Goal: Transaction & Acquisition: Purchase product/service

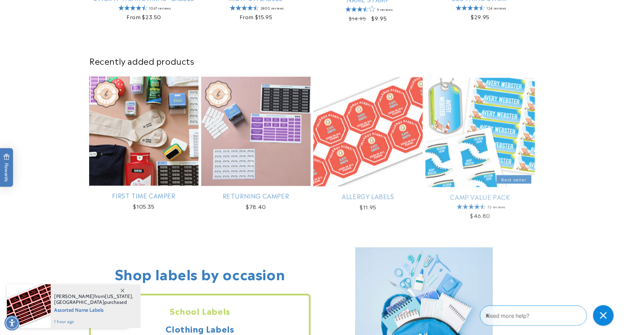
scroll to position [411, 0]
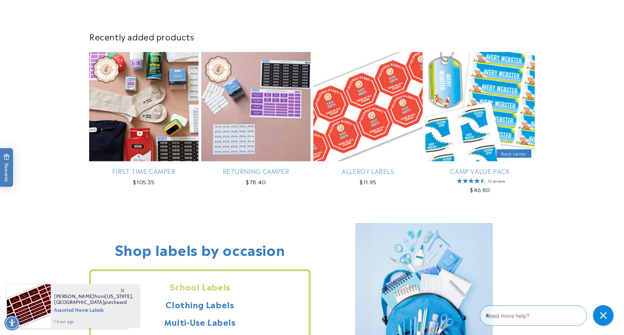
click at [123, 290] on icon at bounding box center [123, 291] width 4 height 4
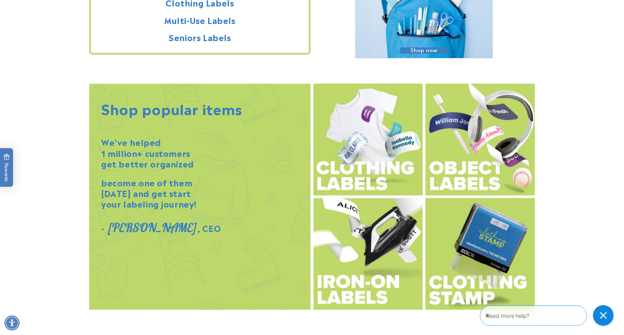
scroll to position [720, 0]
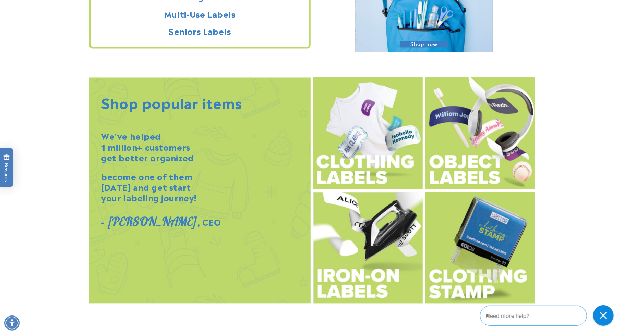
click at [349, 144] on img at bounding box center [367, 134] width 109 height 112
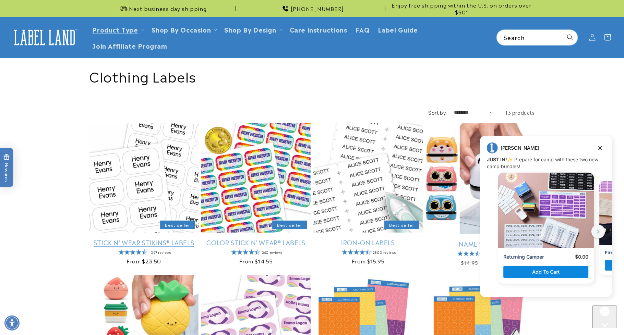
click at [146, 239] on link "Stick N' Wear Stikins® Labels" at bounding box center [143, 243] width 109 height 8
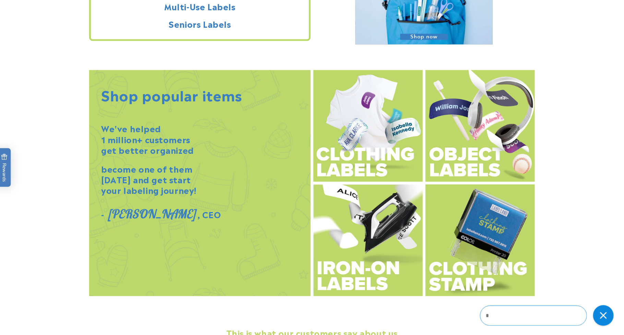
scroll to position [721, 0]
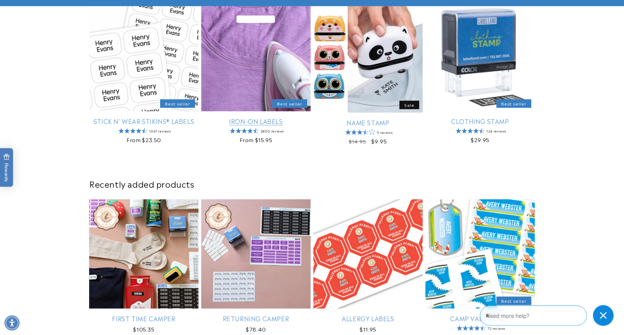
scroll to position [274, 0]
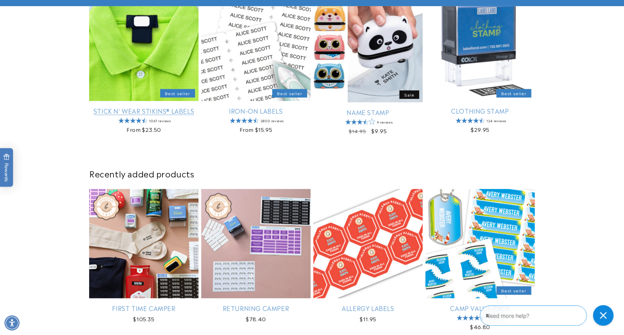
click at [145, 107] on link "Stick N' Wear Stikins® Labels" at bounding box center [143, 111] width 109 height 8
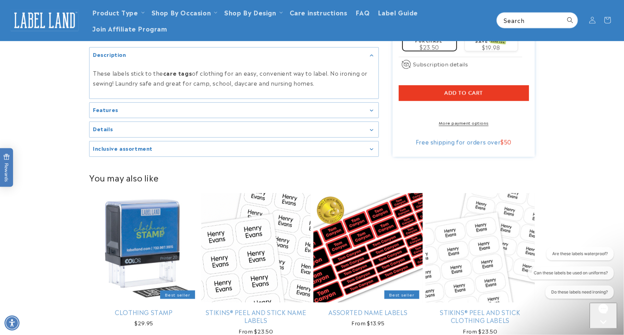
scroll to position [240, 0]
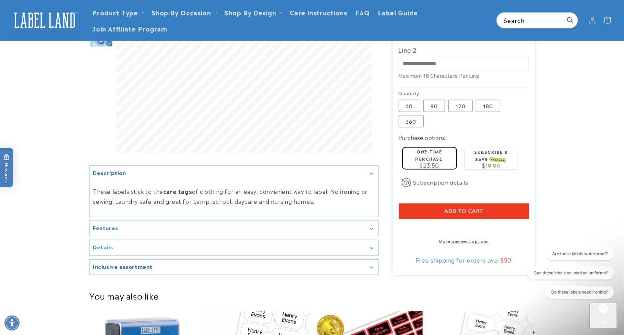
click at [433, 148] on div "One-time purchase $23.50" at bounding box center [429, 158] width 48 height 20
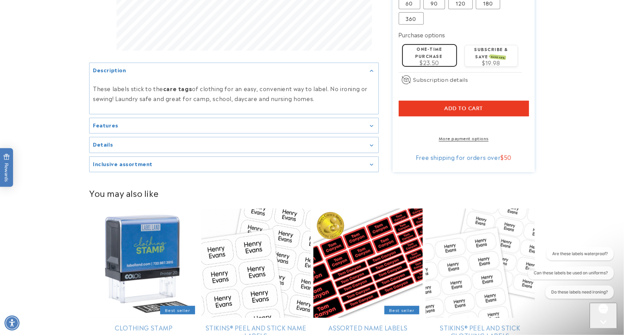
scroll to position [343, 0]
click at [375, 124] on summary "Features" at bounding box center [233, 125] width 289 height 15
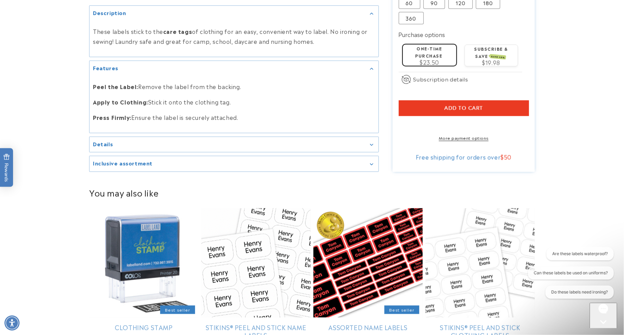
click at [305, 142] on div "Details" at bounding box center [234, 144] width 282 height 5
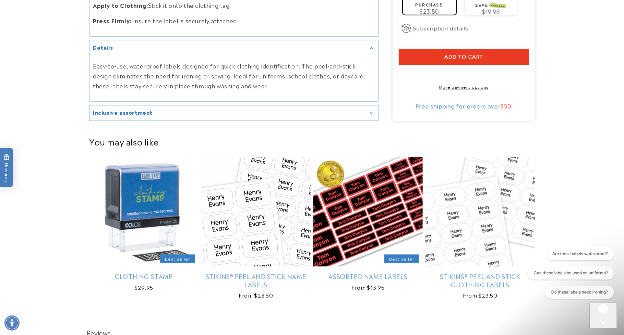
scroll to position [446, 0]
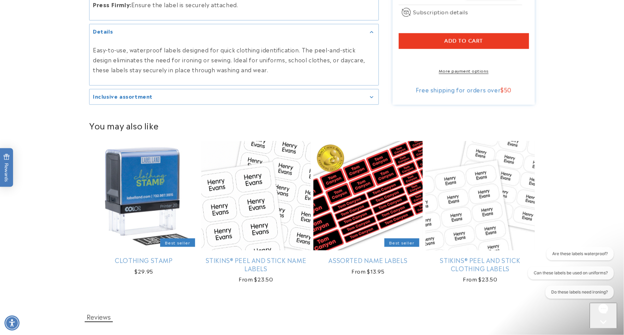
click at [370, 97] on icon "Gallery Viewer" at bounding box center [371, 97] width 3 height 2
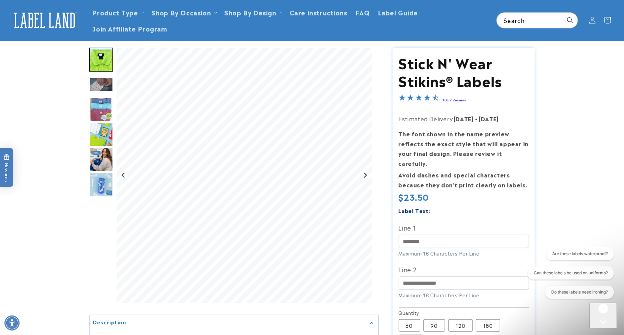
scroll to position [0, 0]
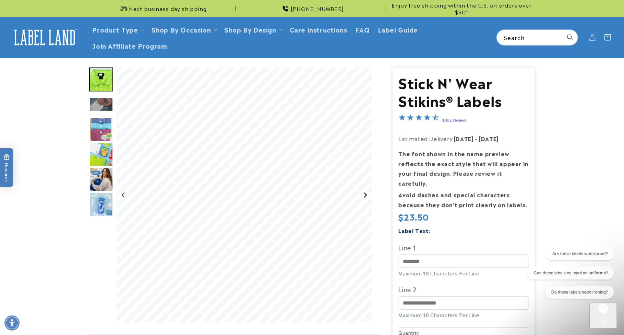
click at [365, 196] on icon "Next slide" at bounding box center [365, 195] width 3 height 5
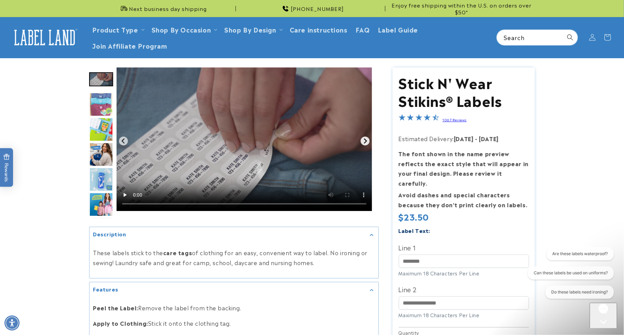
click at [364, 142] on icon "Next slide" at bounding box center [364, 141] width 5 height 5
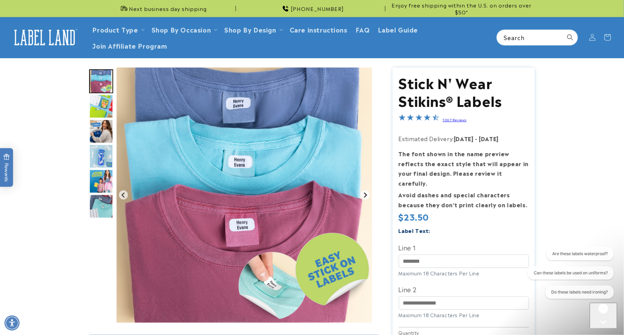
click at [364, 142] on img "Gallery Viewer" at bounding box center [244, 195] width 255 height 255
click at [364, 192] on icon "Next slide" at bounding box center [364, 194] width 5 height 5
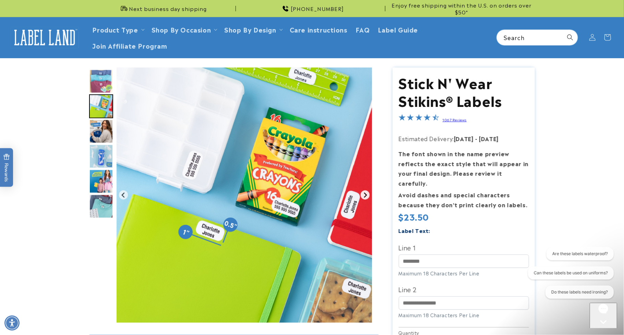
click at [366, 192] on icon "Next slide" at bounding box center [364, 194] width 5 height 5
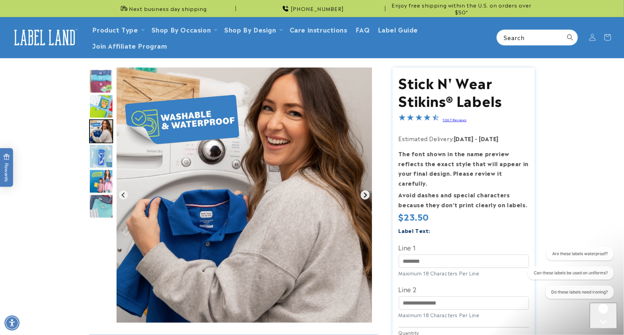
click at [366, 192] on icon "Next slide" at bounding box center [364, 194] width 5 height 5
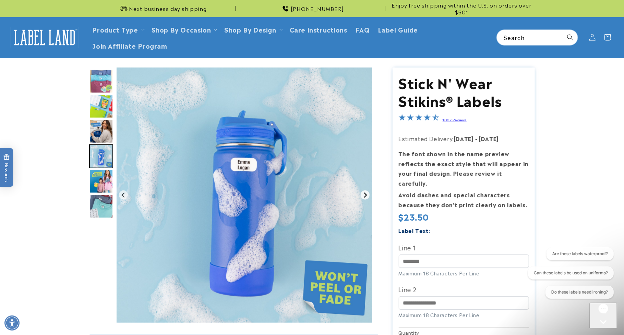
click at [366, 192] on icon "Next slide" at bounding box center [364, 194] width 5 height 5
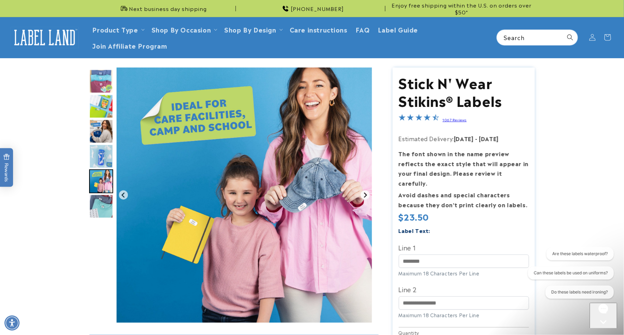
click at [366, 192] on icon "Next slide" at bounding box center [364, 194] width 5 height 5
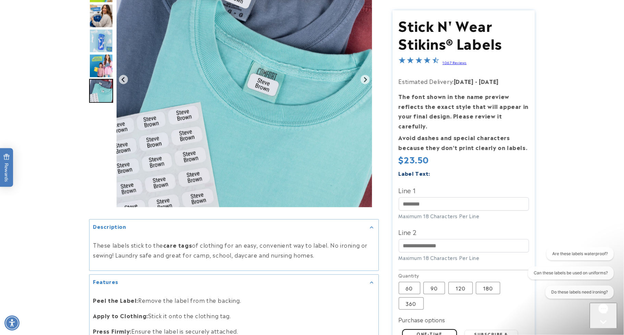
scroll to position [137, 0]
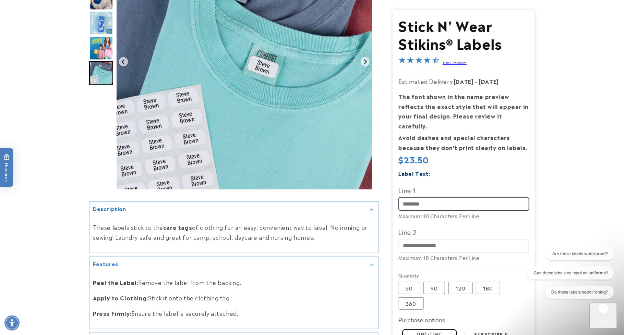
click at [440, 197] on input "Line 1" at bounding box center [464, 203] width 130 height 13
click at [442, 197] on input "Line 1" at bounding box center [464, 203] width 130 height 13
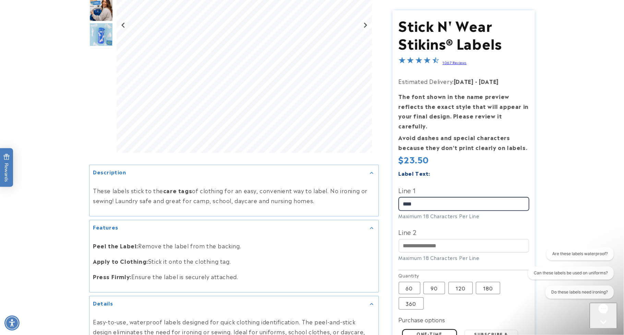
scroll to position [206, 0]
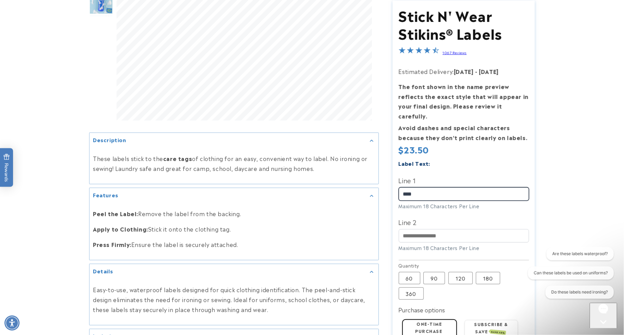
type input "****"
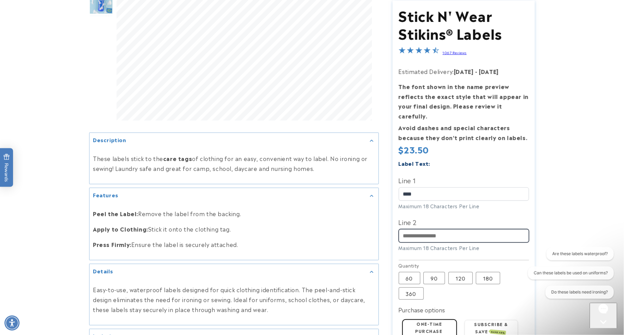
click at [428, 229] on input "Line 2" at bounding box center [464, 235] width 130 height 13
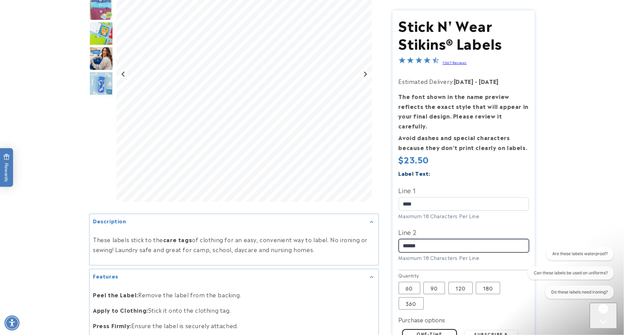
scroll to position [171, 0]
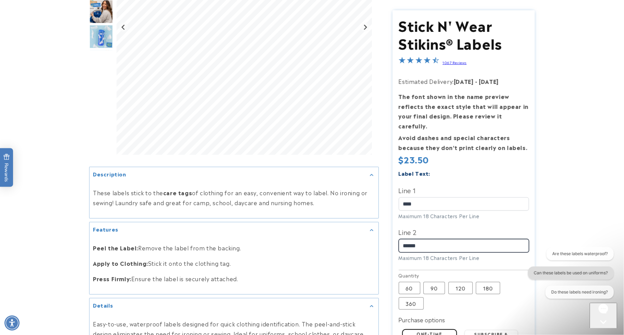
type input "******"
click at [594, 272] on button "Can these labels be used on uniforms?" at bounding box center [571, 272] width 86 height 13
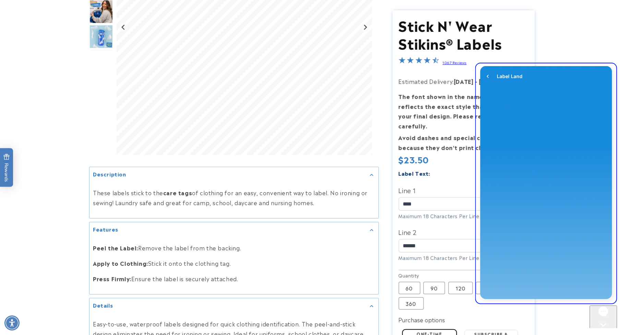
scroll to position [0, 0]
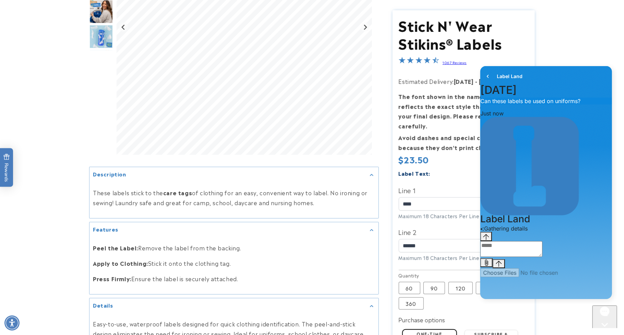
click at [559, 34] on product-info at bounding box center [312, 186] width 624 height 598
click at [460, 156] on div "Regular price $23.50 Regular price Sale price $23.50 Unit price / per Sale Sold…" at bounding box center [464, 160] width 130 height 13
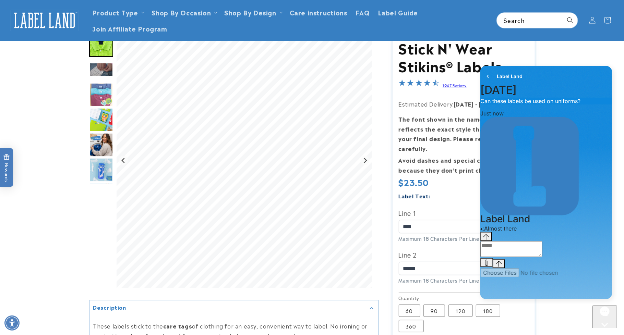
scroll to position [34, 0]
click at [366, 158] on icon "Next slide" at bounding box center [364, 160] width 5 height 5
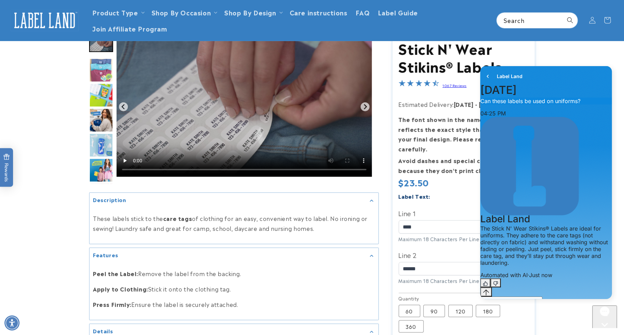
click at [337, 195] on summary "Description" at bounding box center [233, 200] width 289 height 15
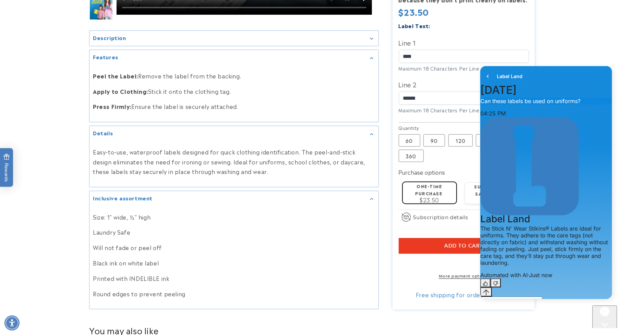
scroll to position [206, 0]
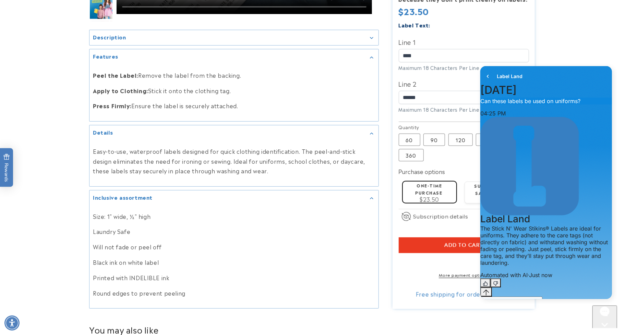
click at [424, 182] on label "One-time purchase" at bounding box center [429, 188] width 27 height 13
click at [436, 238] on button "Add to cart" at bounding box center [464, 246] width 130 height 16
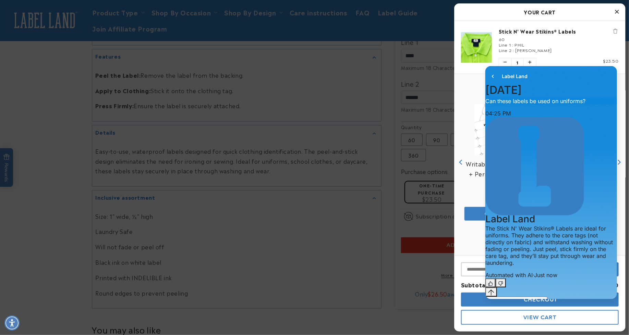
click at [616, 10] on icon "Close Cart" at bounding box center [617, 12] width 4 height 6
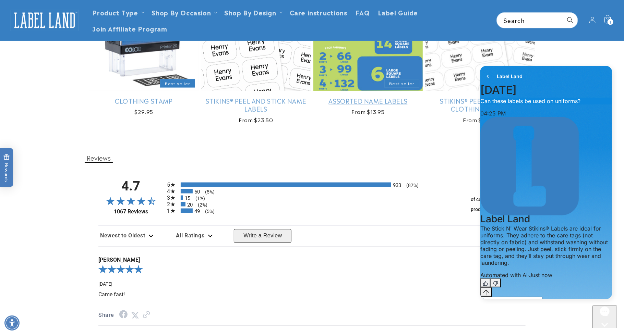
scroll to position [568, 0]
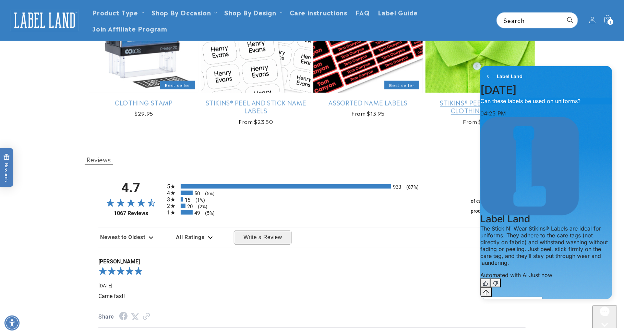
click at [456, 99] on link "Stikins® Peel and Stick Clothing Labels" at bounding box center [479, 107] width 109 height 16
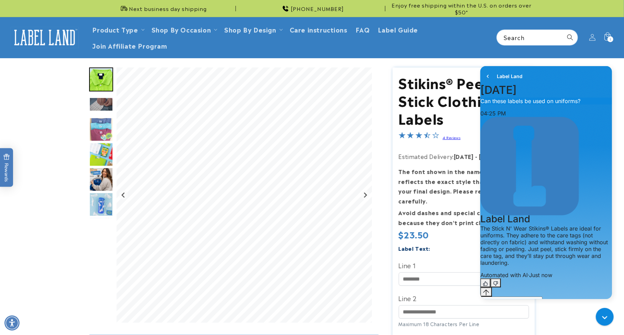
click at [105, 103] on img "Go to slide 3" at bounding box center [101, 104] width 24 height 14
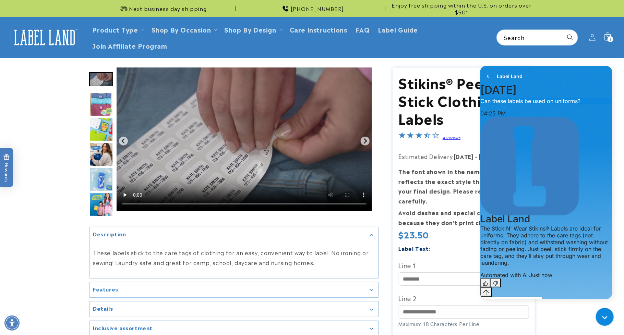
click at [101, 126] on img "Go to slide 5" at bounding box center [101, 130] width 24 height 24
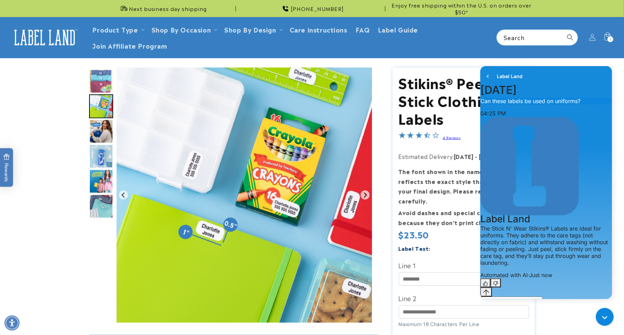
click at [103, 154] on img "Go to slide 7" at bounding box center [101, 156] width 24 height 24
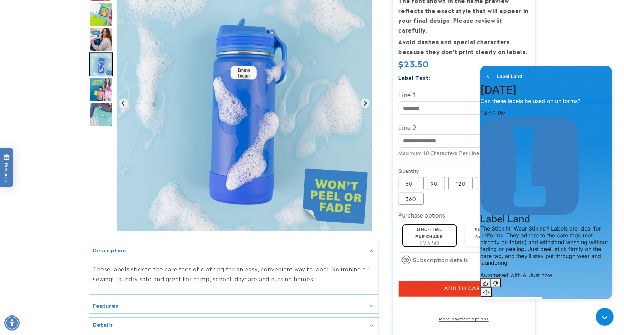
scroll to position [171, 0]
click at [426, 101] on input "Line 1" at bounding box center [464, 107] width 130 height 13
type input "****"
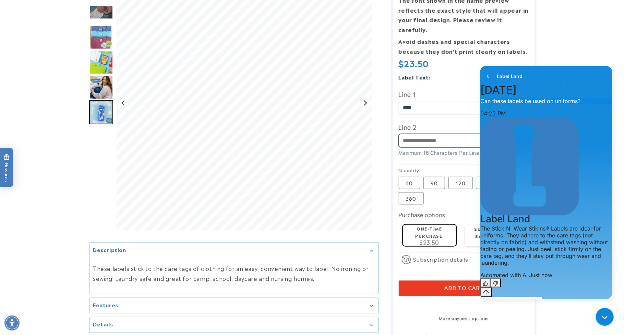
click at [436, 134] on input "Line 2" at bounding box center [464, 140] width 130 height 13
type input "******"
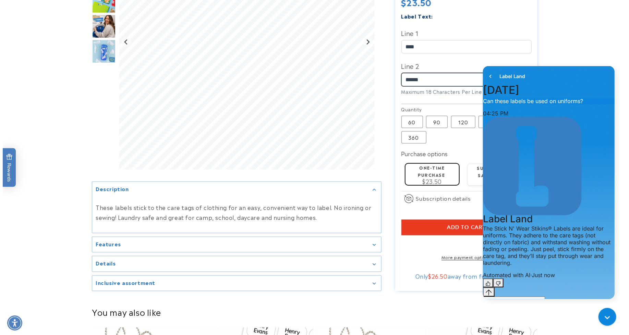
scroll to position [240, 0]
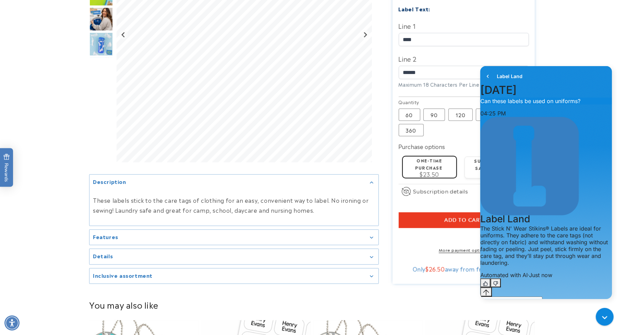
click at [422, 213] on button "Add to cart" at bounding box center [464, 221] width 130 height 16
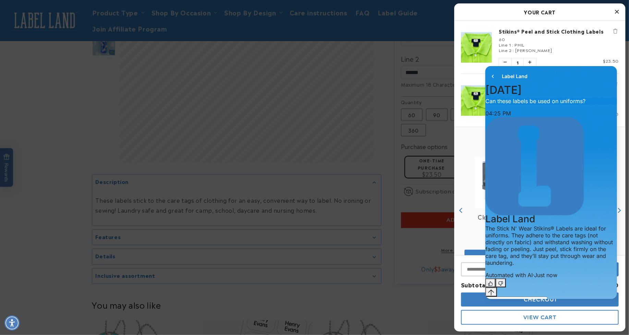
click at [583, 44] on div "Line 1 : PHIL" at bounding box center [559, 44] width 120 height 5
click at [473, 145] on h4 "You may also like" at bounding box center [540, 142] width 158 height 6
click at [471, 137] on div "You may also like Clothing Stamp Price $29.95 Customize Assorted Name Labels Pr…" at bounding box center [539, 202] width 171 height 150
click at [473, 151] on div "Clothing Stamp Price $29.95 Customize" at bounding box center [500, 211] width 79 height 120
click at [564, 55] on div "Stikins® Peel and Stick Clothing Labels 60 Line 1 : PHIL Line 2 : BUTLER Quanti…" at bounding box center [555, 47] width 127 height 39
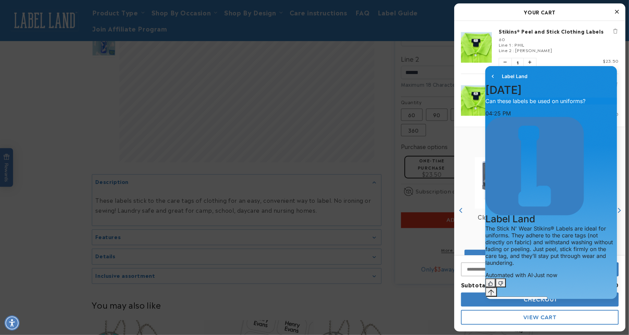
click at [551, 74] on div "Label Land" at bounding box center [551, 76] width 132 height 21
click at [488, 76] on button "go to home page" at bounding box center [493, 76] width 10 height 10
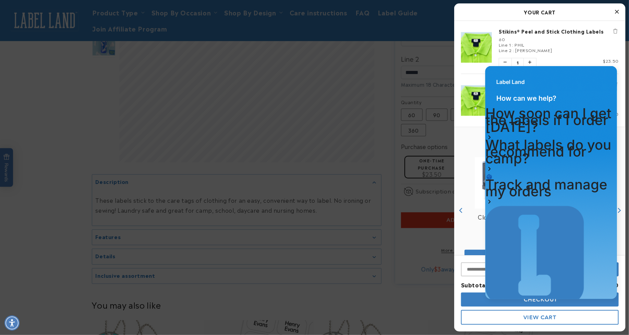
click at [563, 44] on div "Line 1 : PHIL" at bounding box center [559, 44] width 120 height 5
click at [577, 49] on div "Line 2 : BUTLER" at bounding box center [559, 49] width 120 height 5
click at [558, 49] on div "Line 2 : BUTLER" at bounding box center [559, 49] width 120 height 5
click at [530, 318] on span "View Cart" at bounding box center [540, 317] width 33 height 7
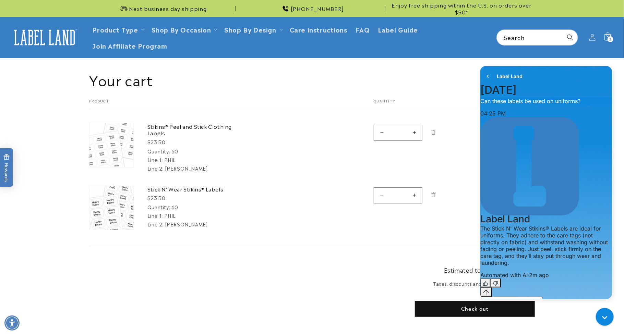
click at [434, 193] on icon "Remove Stick N&#39; Wear Stikins® Labels - 60" at bounding box center [433, 195] width 5 height 5
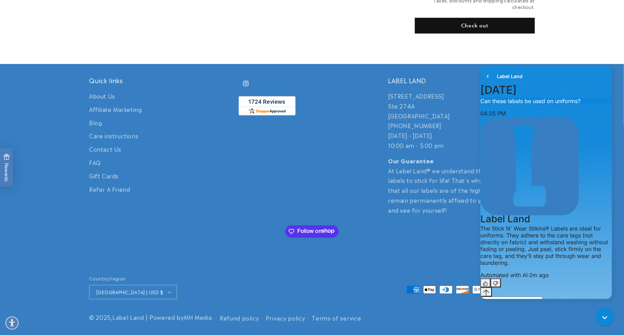
scroll to position [225, 0]
click at [482, 22] on button "Check out" at bounding box center [475, 26] width 120 height 16
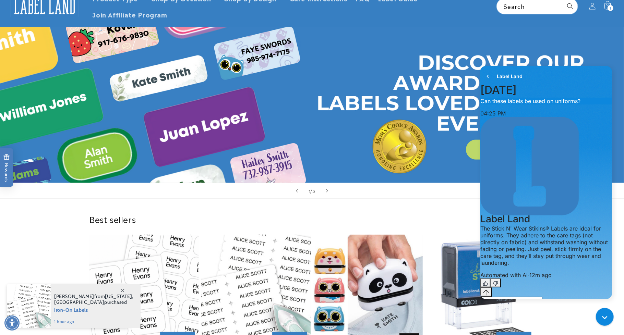
scroll to position [68, 0]
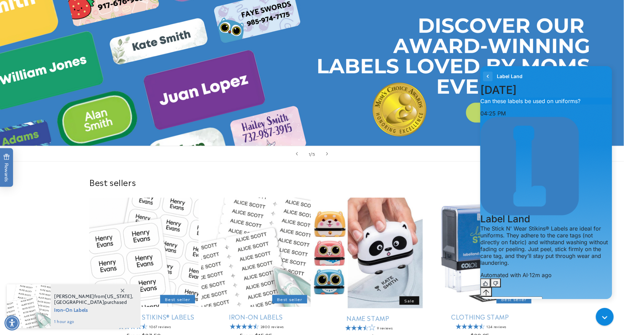
click at [488, 77] on icon "go to home page" at bounding box center [487, 75] width 2 height 3
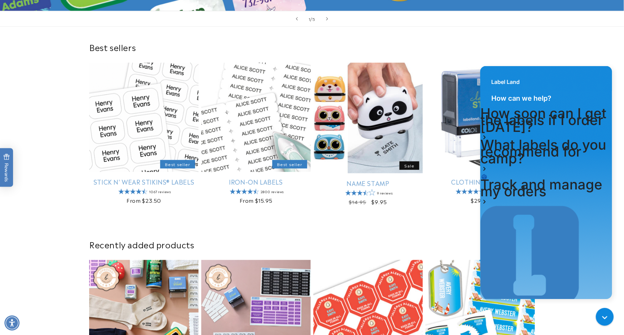
scroll to position [274, 0]
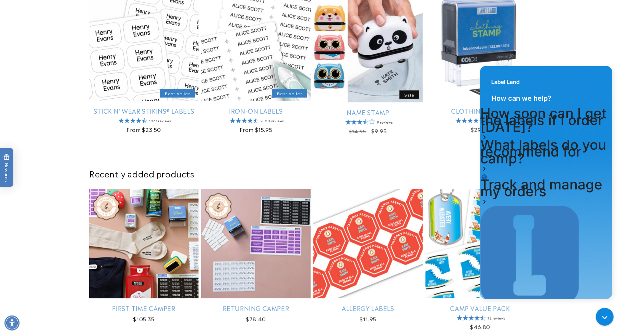
click at [607, 68] on div "Label Land" at bounding box center [546, 78] width 132 height 25
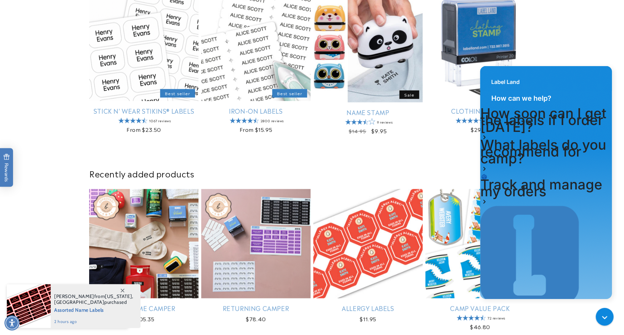
click at [491, 71] on div "Label Land" at bounding box center [546, 78] width 132 height 25
drag, startPoint x: 607, startPoint y: 292, endPoint x: 491, endPoint y: 68, distance: 252.7
click at [605, 318] on icon "Close gorgias live chat" at bounding box center [605, 318] width 7 height 7
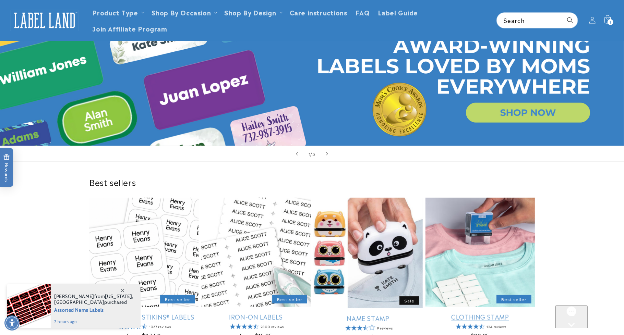
scroll to position [0, 0]
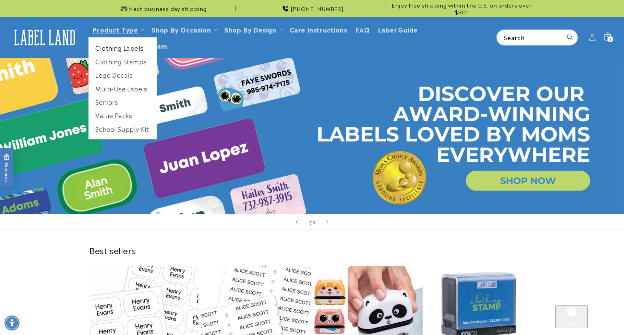
click at [118, 51] on link "Clothing Labels" at bounding box center [123, 47] width 68 height 13
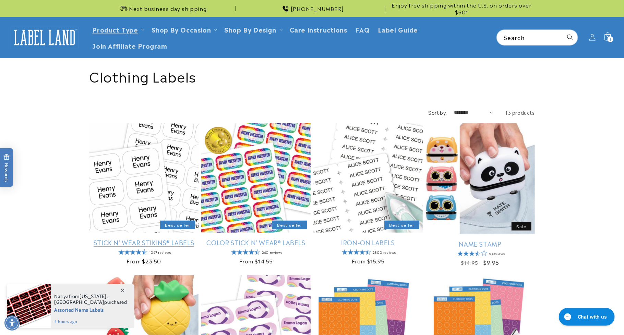
click at [132, 239] on link "Stick N' Wear Stikins® Labels" at bounding box center [143, 243] width 109 height 8
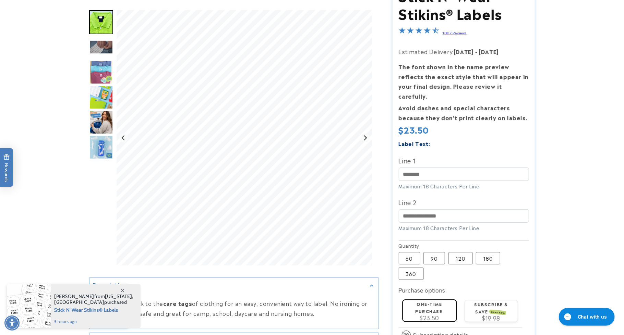
scroll to position [103, 0]
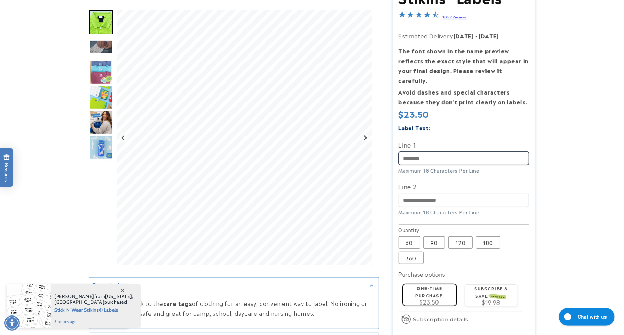
click at [426, 152] on input "Line 1" at bounding box center [464, 158] width 130 height 13
type input "****"
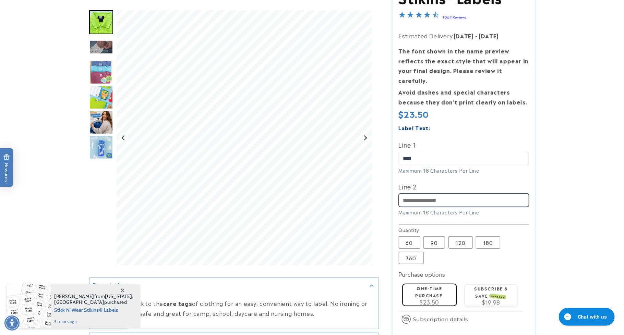
click at [434, 194] on input "Line 2" at bounding box center [464, 200] width 130 height 13
type input "******"
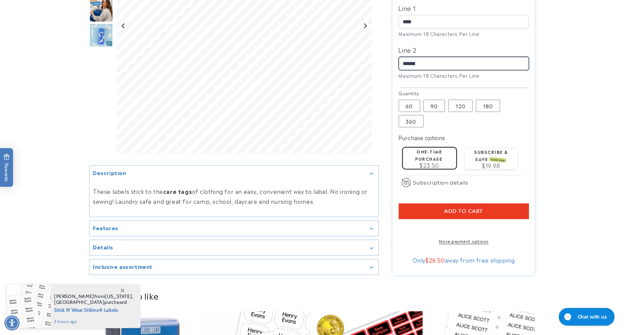
scroll to position [240, 0]
click at [436, 161] on span "$23.50" at bounding box center [430, 165] width 20 height 8
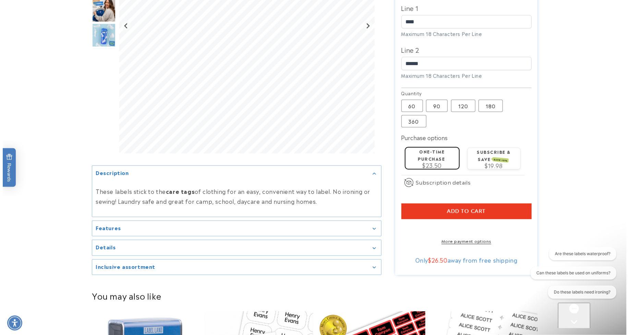
scroll to position [0, 0]
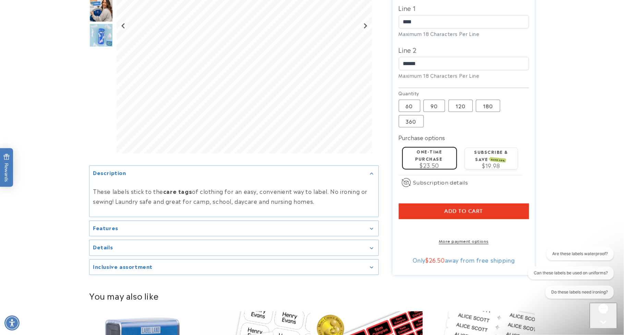
click at [471, 208] on span "Add to cart" at bounding box center [463, 211] width 39 height 6
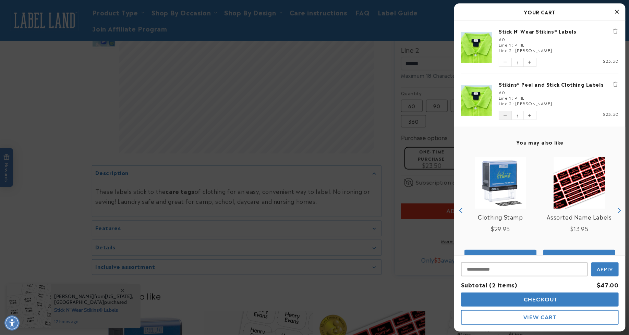
click at [507, 116] on button "Decrease quantity of Stikins® Peel and Stick Clothing Labels" at bounding box center [505, 115] width 12 height 8
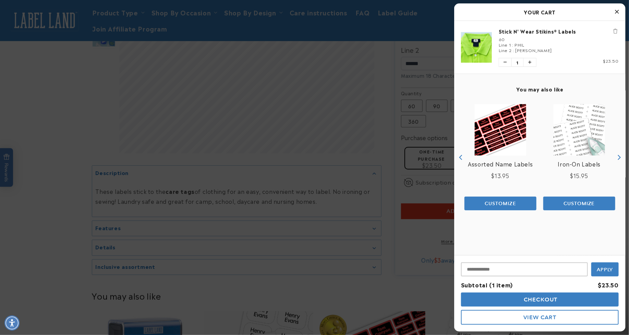
click at [567, 302] on button "Checkout" at bounding box center [540, 300] width 158 height 14
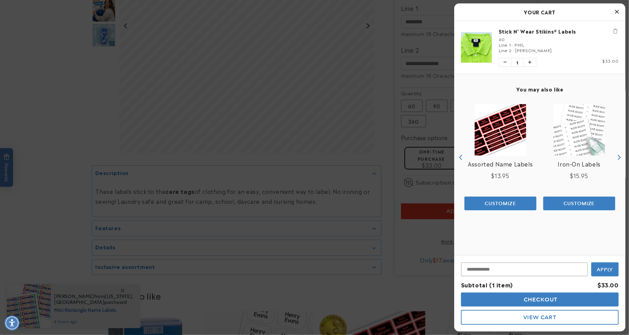
click at [621, 13] on button "Close Cart" at bounding box center [617, 12] width 10 height 10
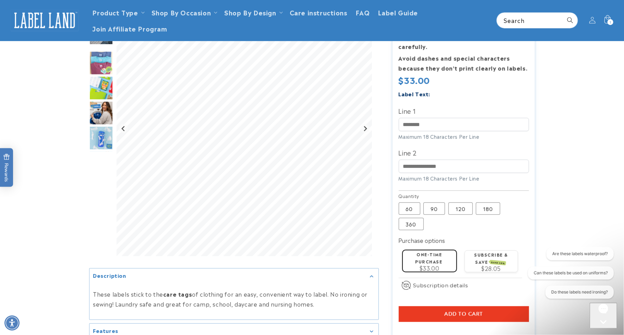
click at [486, 76] on div "Regular price $33.00 Regular price Sale price $33.00 Unit price / per Sale Sold…" at bounding box center [464, 81] width 130 height 13
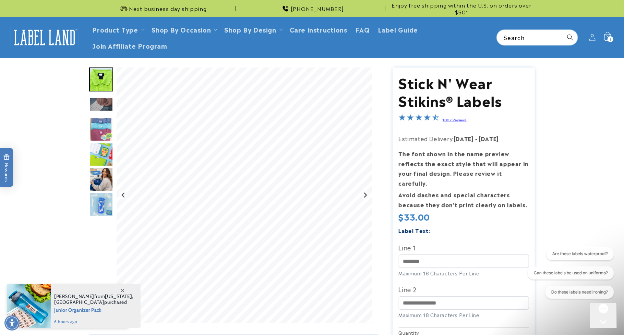
click at [610, 35] on icon at bounding box center [607, 37] width 16 height 16
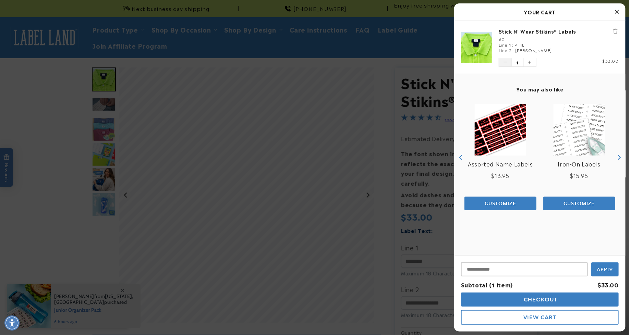
click at [505, 63] on icon "Decrease quantity of Stick N' Wear Stikins® Labels" at bounding box center [505, 62] width 3 height 4
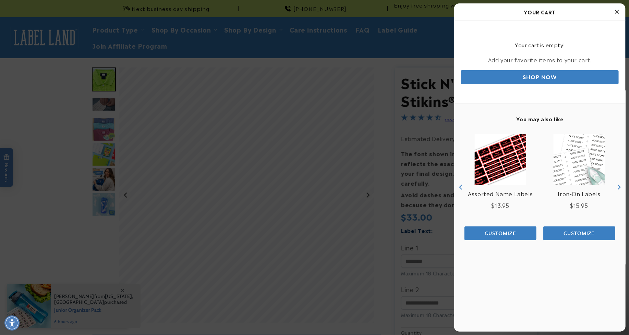
click at [619, 10] on button "Close Cart" at bounding box center [617, 12] width 10 height 10
